Goal: Information Seeking & Learning: Find contact information

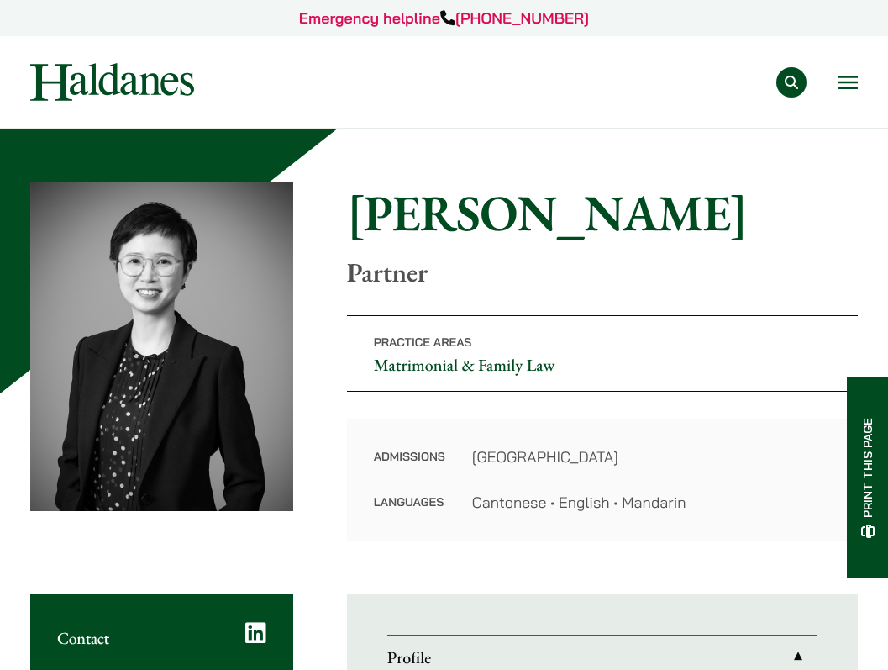
scroll to position [329, 0]
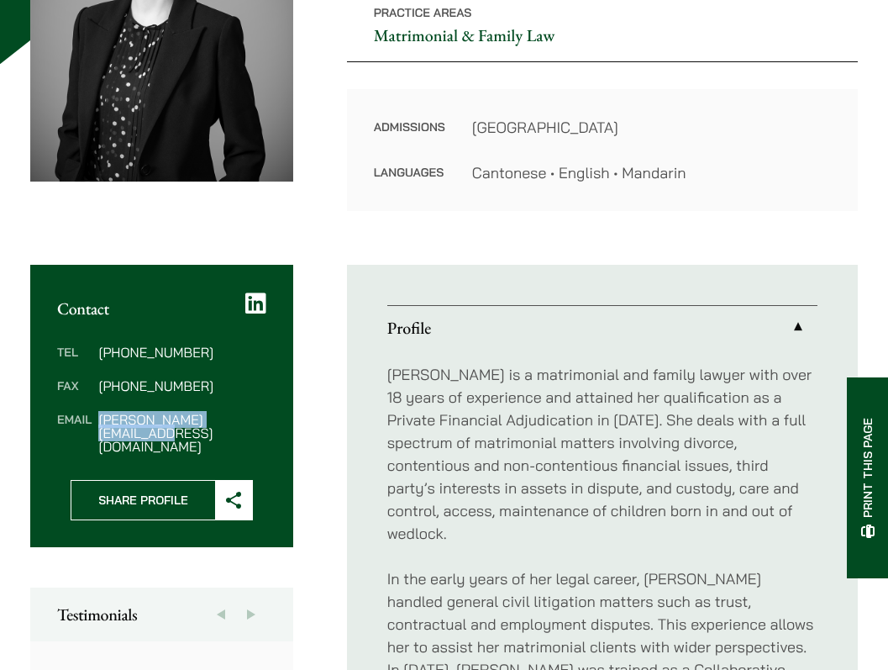
drag, startPoint x: 101, startPoint y: 424, endPoint x: 263, endPoint y: 421, distance: 162.3
click at [263, 421] on dd "[PERSON_NAME][EMAIL_ADDRESS][DOMAIN_NAME]" at bounding box center [181, 433] width 167 height 40
copy dd "[PERSON_NAME][EMAIL_ADDRESS][DOMAIN_NAME]"
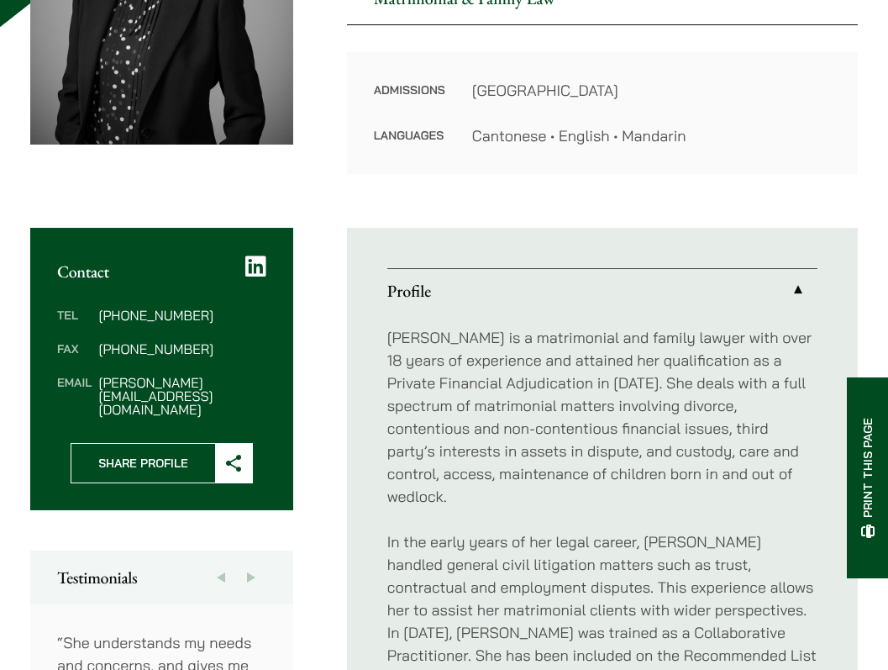
scroll to position [368, 0]
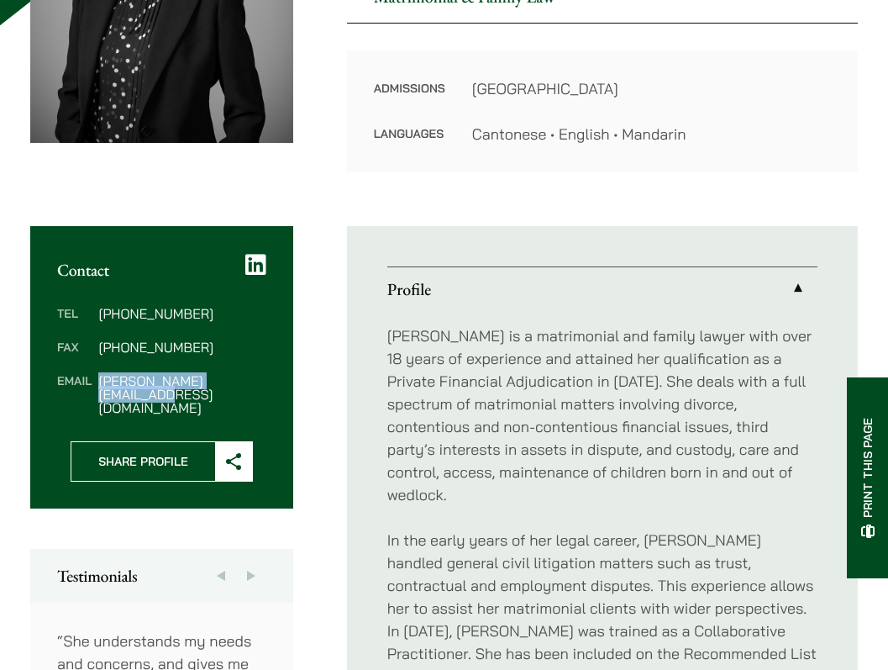
drag, startPoint x: 101, startPoint y: 384, endPoint x: 287, endPoint y: 393, distance: 186.8
click at [287, 393] on div "Tel (852) 2230 2804 Fax (852) 2845 1637 Email elaine.sum@haldanes.com" at bounding box center [161, 360] width 263 height 161
copy dd "[PERSON_NAME][EMAIL_ADDRESS][DOMAIN_NAME]"
click at [460, 381] on p "[PERSON_NAME] is a matrimonial and family lawyer with over 18 years of experien…" at bounding box center [602, 415] width 430 height 182
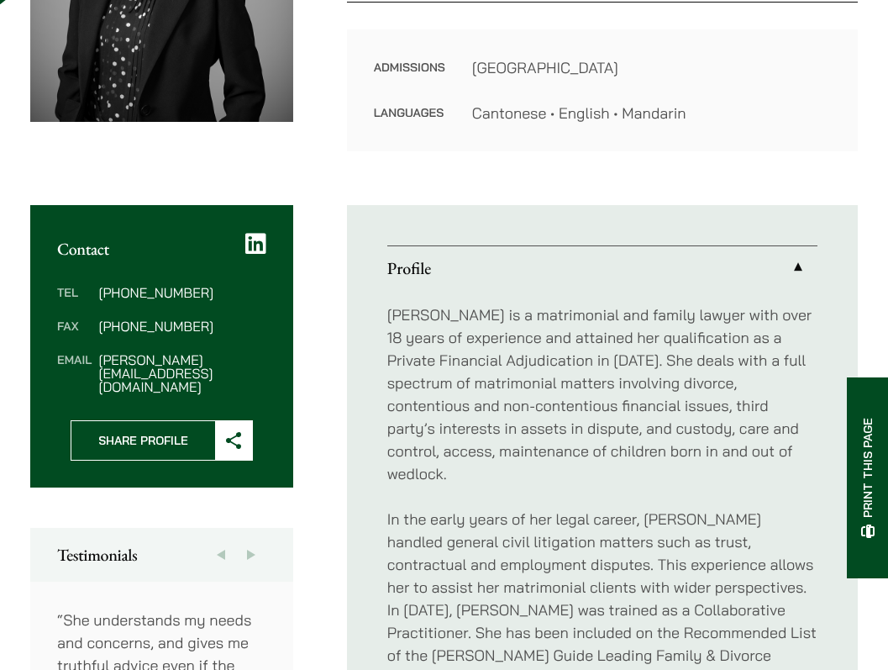
scroll to position [0, 0]
